Goal: Navigation & Orientation: Find specific page/section

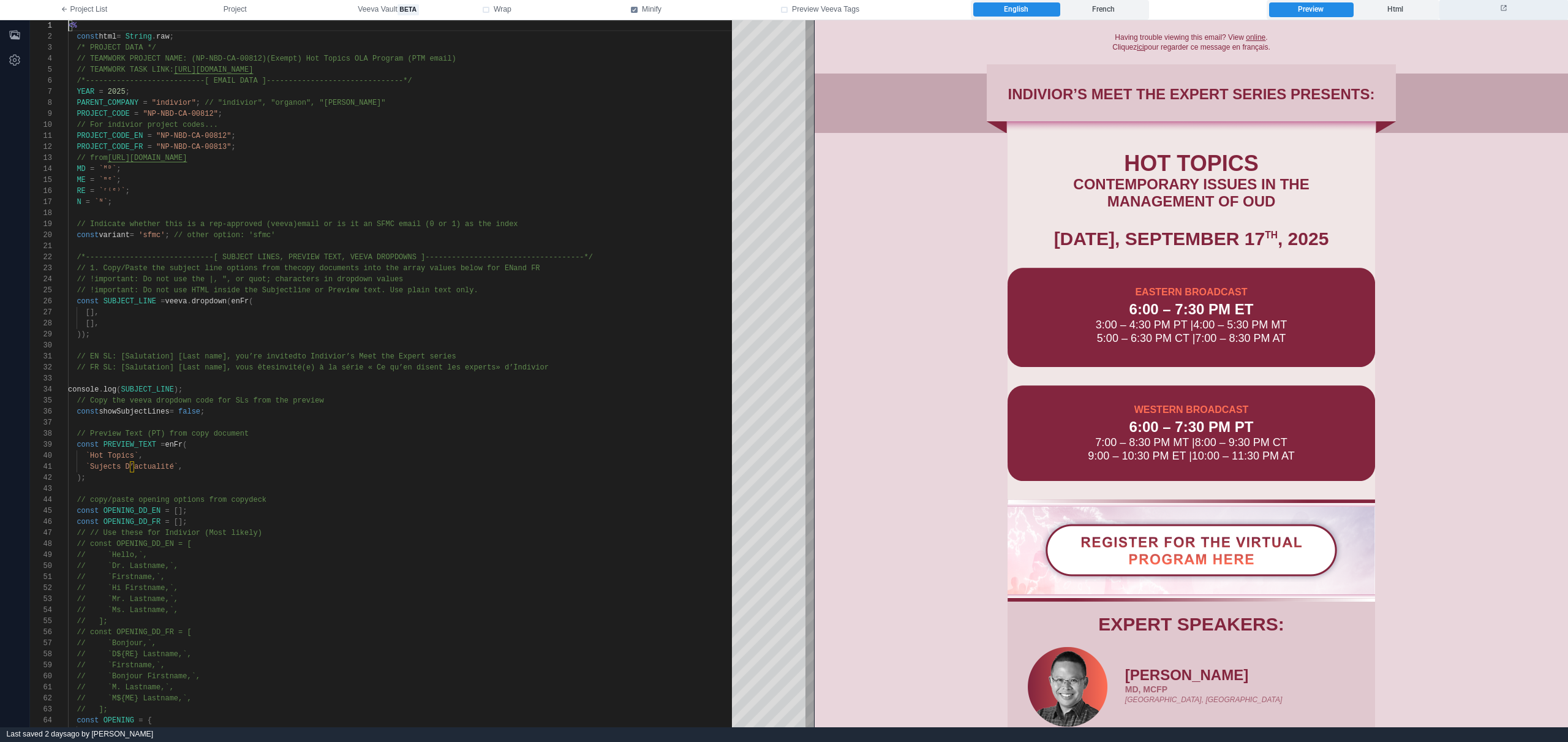
click at [1500, 9] on icon at bounding box center [1503, 8] width 7 height 7
click at [1057, 12] on label "English" at bounding box center [1017, 9] width 86 height 14
click at [1103, 6] on label "French" at bounding box center [1104, 9] width 86 height 14
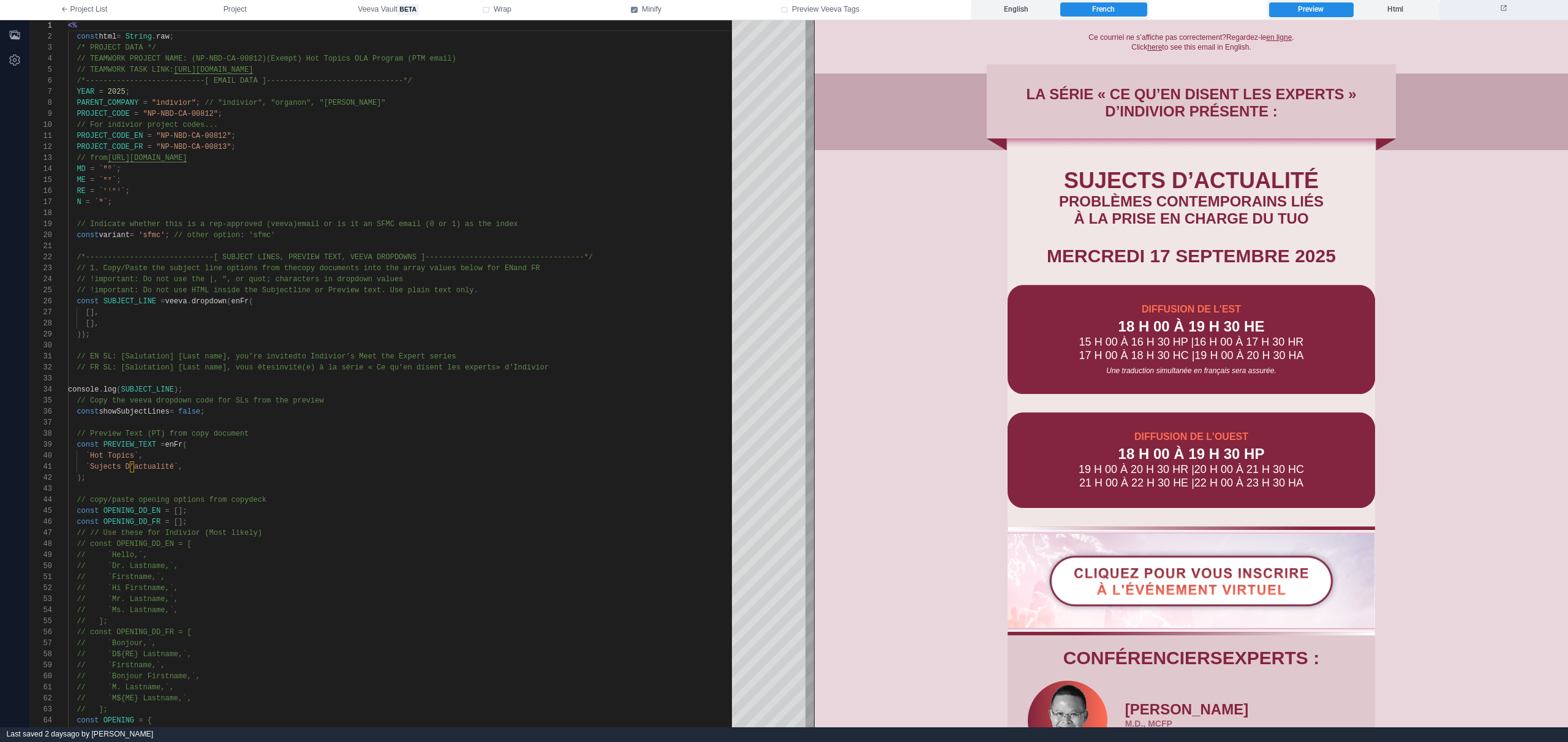
click at [1510, 6] on button at bounding box center [1503, 9] width 129 height 19
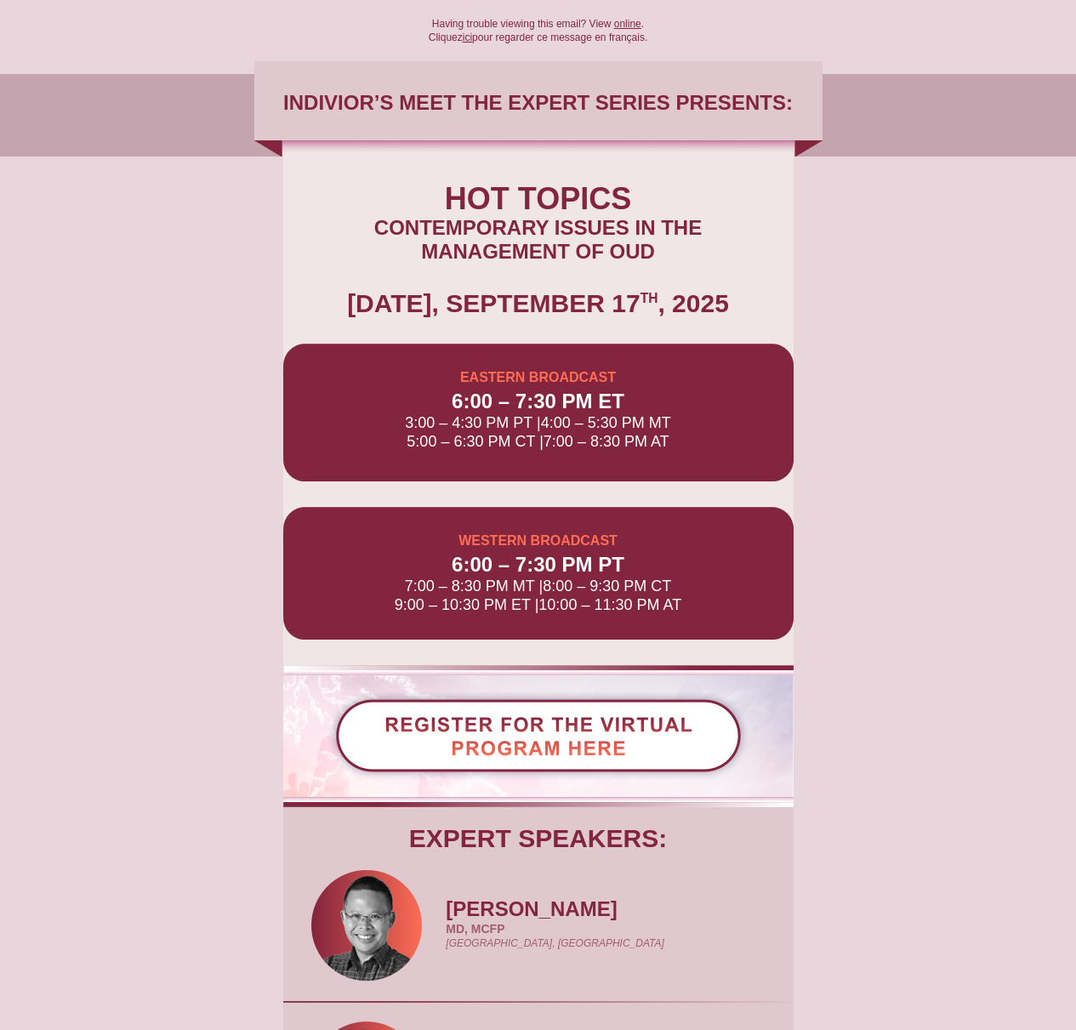
click at [816, 181] on td "HOT TOPICS CONTEMPORARY ISSUES IN THE MANAGEMENT OF OUD WEDNESDAY, SEPTEMBER 17…" at bounding box center [538, 416] width 568 height 519
